Goal: Task Accomplishment & Management: Use online tool/utility

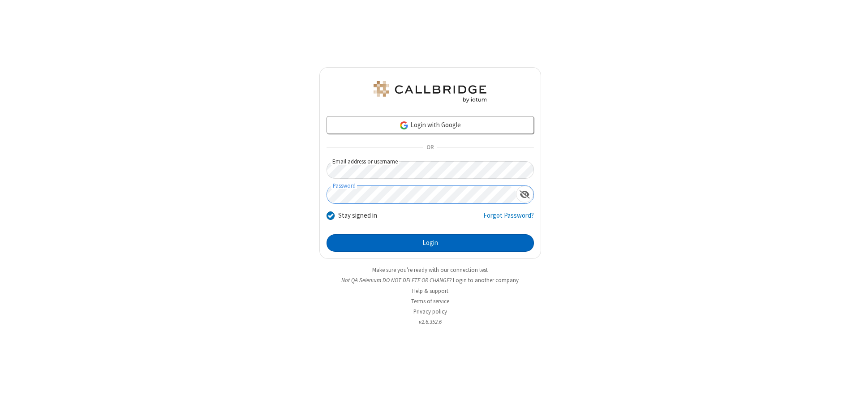
click at [430, 243] on button "Login" at bounding box center [429, 243] width 207 height 18
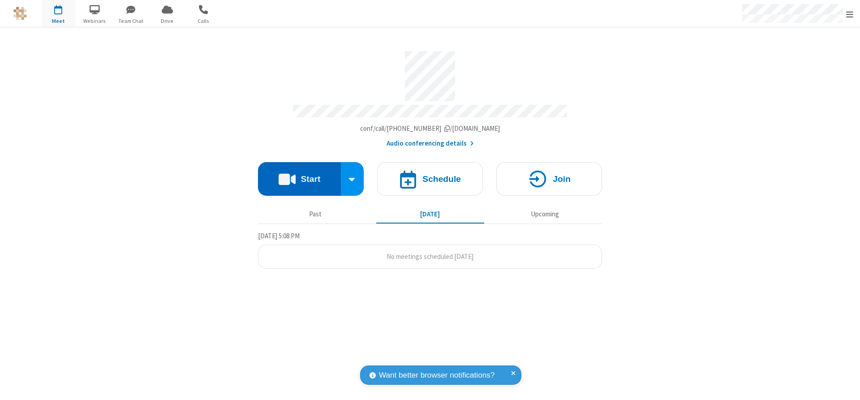
click at [299, 176] on button "Start" at bounding box center [299, 179] width 83 height 34
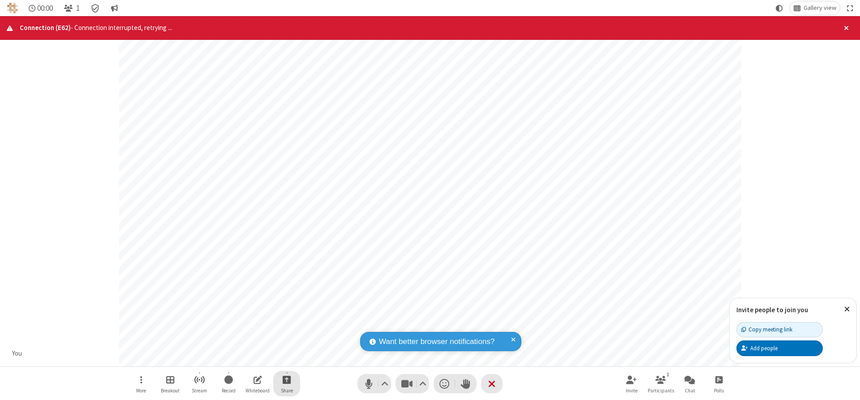
click at [287, 379] on span "Start sharing" at bounding box center [287, 379] width 9 height 11
click at [250, 358] on span "Share my screen" at bounding box center [250, 359] width 10 height 8
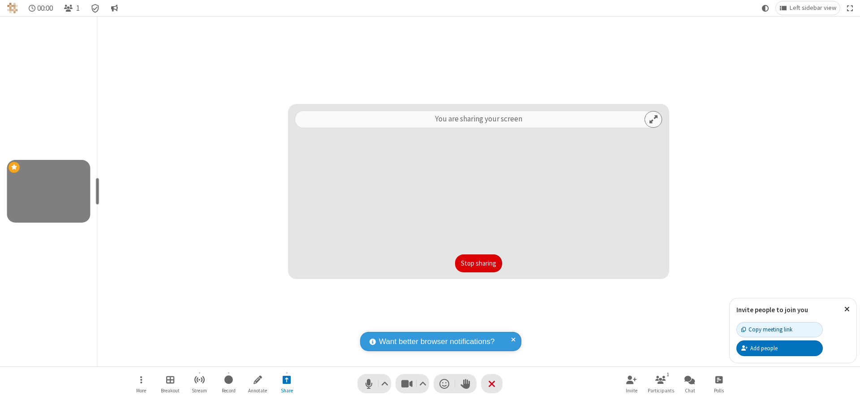
click at [478, 263] on button "Stop sharing" at bounding box center [478, 263] width 47 height 18
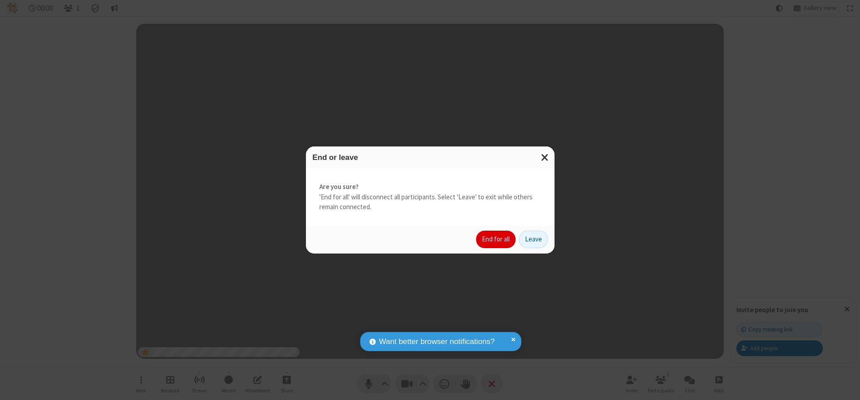
click at [496, 239] on button "End for all" at bounding box center [495, 240] width 39 height 18
